Goal: Information Seeking & Learning: Learn about a topic

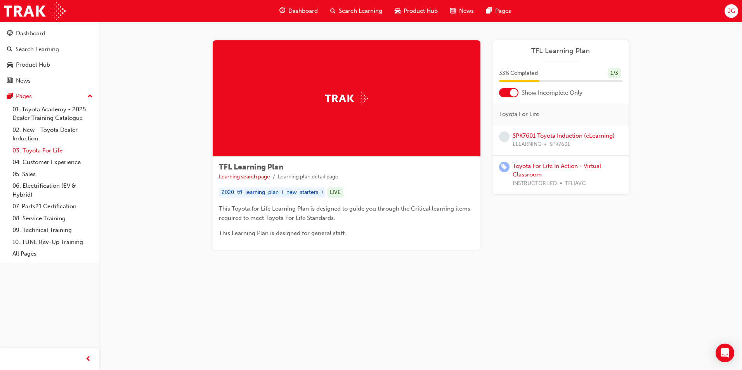
click at [45, 153] on link "03. Toyota For Life" at bounding box center [52, 151] width 87 height 12
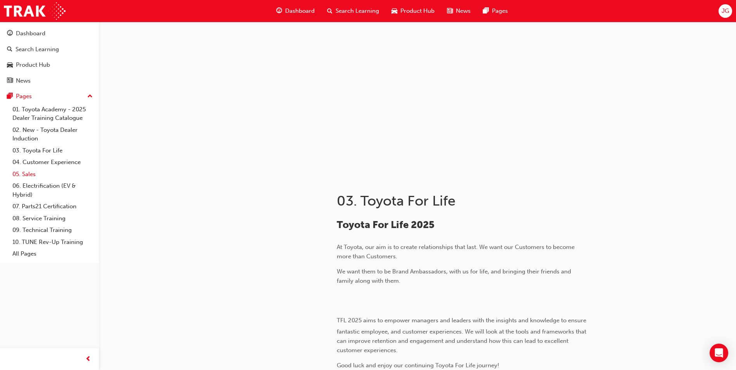
click at [29, 175] on link "05. Sales" at bounding box center [52, 174] width 87 height 12
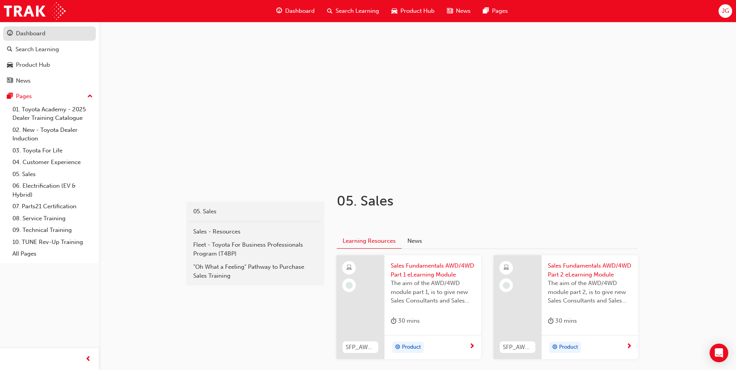
click at [24, 33] on div "Dashboard" at bounding box center [30, 33] width 29 height 9
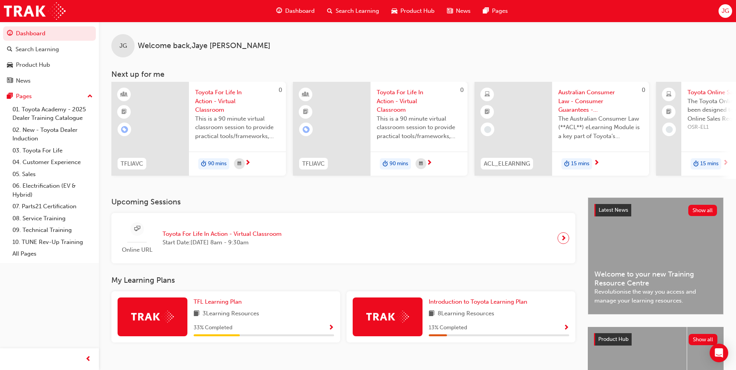
click at [208, 107] on span "Toyota For Life In Action - Virtual Classroom" at bounding box center [237, 101] width 85 height 26
